Goal: Register for event/course

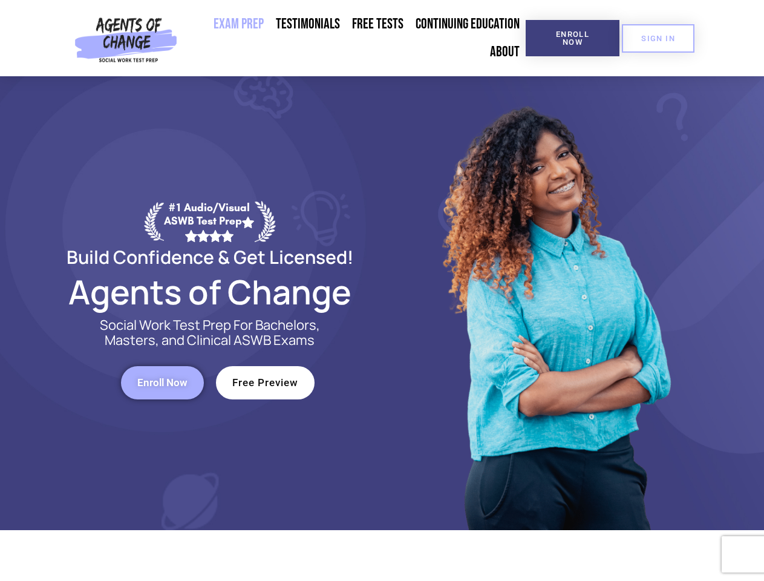
click at [382, 290] on div at bounding box center [554, 303] width 345 height 454
click at [572, 38] on span "Enroll Now" at bounding box center [572, 38] width 55 height 16
click at [658, 38] on span "SIGN IN" at bounding box center [658, 38] width 34 height 8
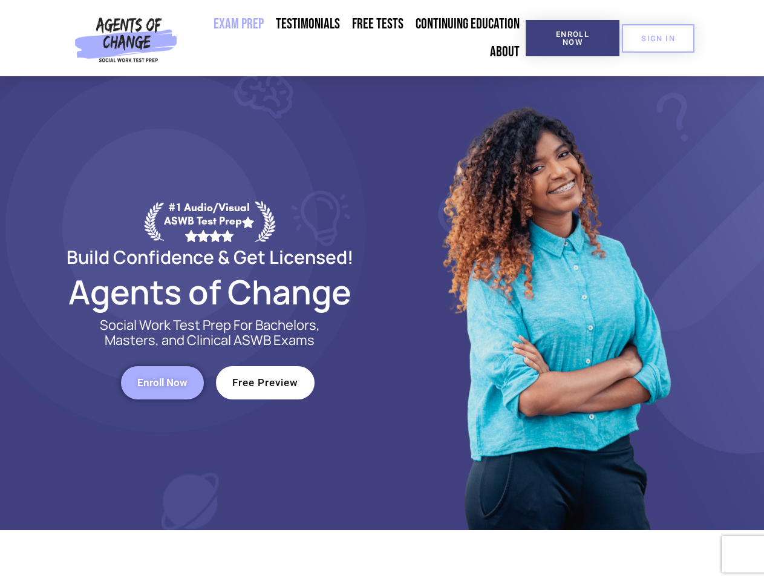
click at [162, 382] on span "Enroll Now" at bounding box center [162, 383] width 50 height 10
click at [265, 382] on span "Free Preview" at bounding box center [265, 383] width 66 height 10
